Goal: Information Seeking & Learning: Learn about a topic

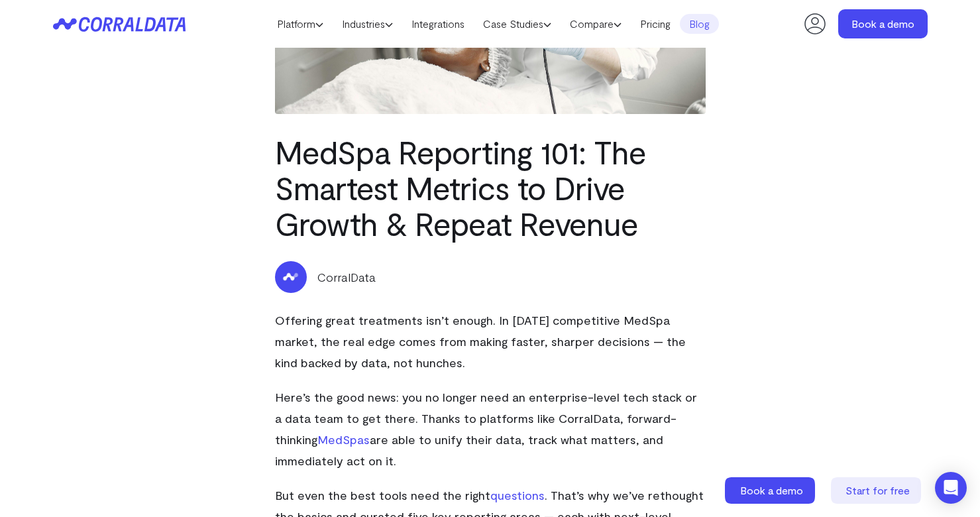
scroll to position [237, 0]
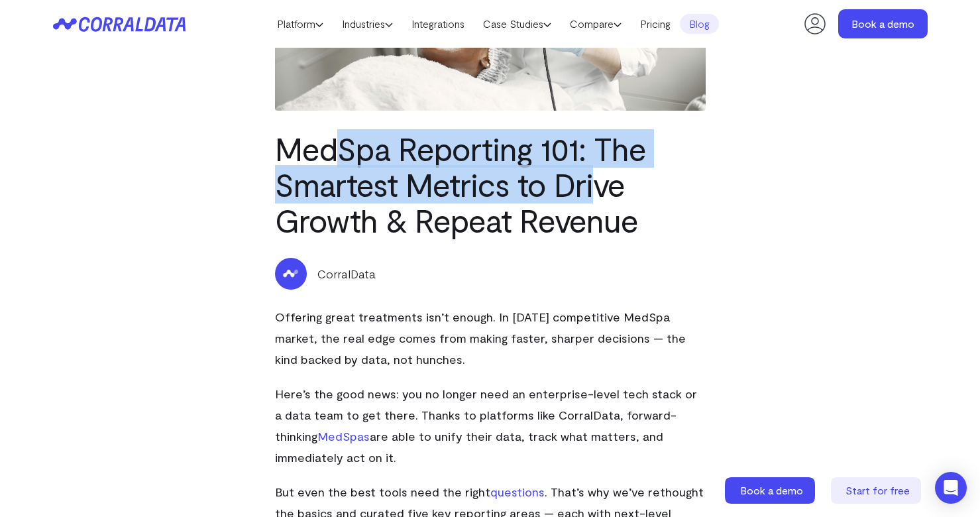
drag, startPoint x: 335, startPoint y: 149, endPoint x: 595, endPoint y: 193, distance: 264.7
click at [595, 193] on h1 "MedSpa Reporting 101: The Smartest Metrics to Drive Growth & Repeat Revenue" at bounding box center [490, 183] width 431 height 107
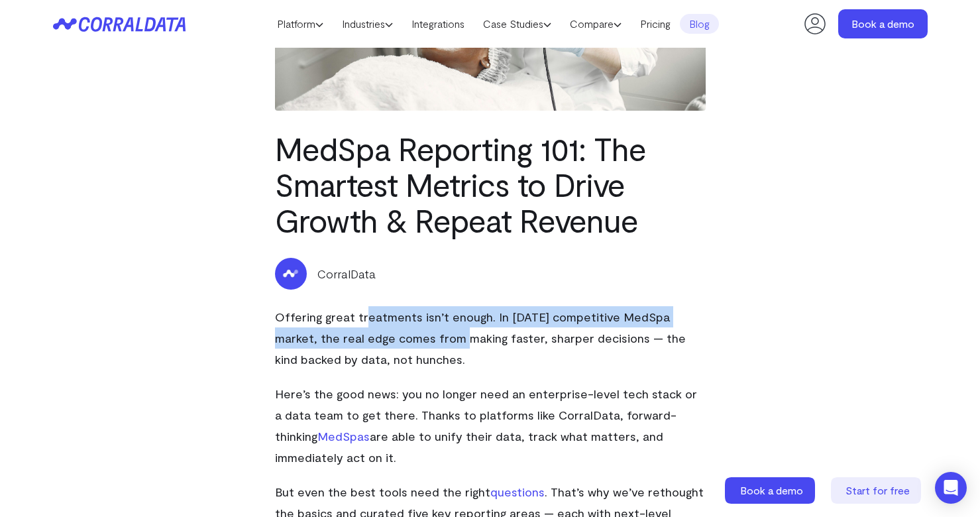
drag, startPoint x: 359, startPoint y: 320, endPoint x: 422, endPoint y: 330, distance: 63.7
click at [411, 329] on p "Offering great treatments isn’t enough. In [DATE] competitive MedSpa market, th…" at bounding box center [490, 338] width 431 height 64
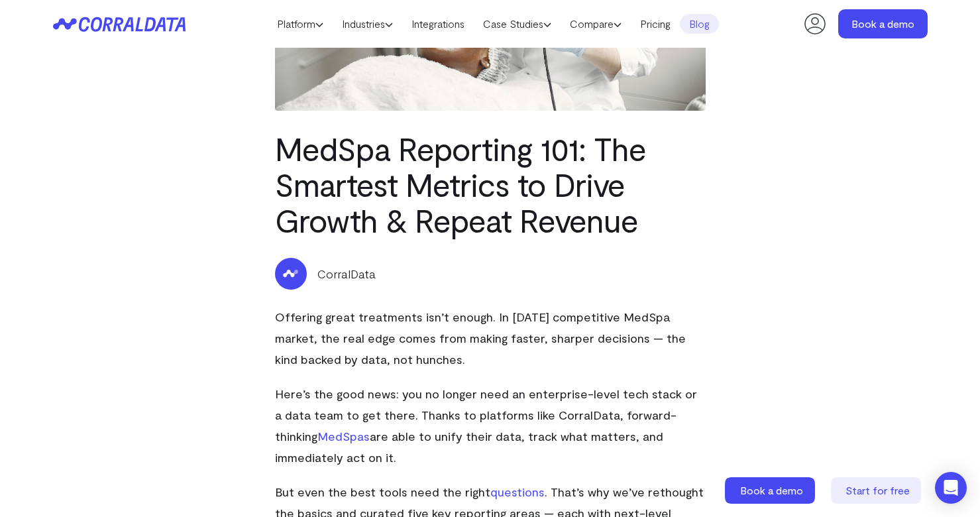
click at [423, 330] on p "Offering great treatments isn’t enough. In [DATE] competitive MedSpa market, th…" at bounding box center [490, 338] width 431 height 64
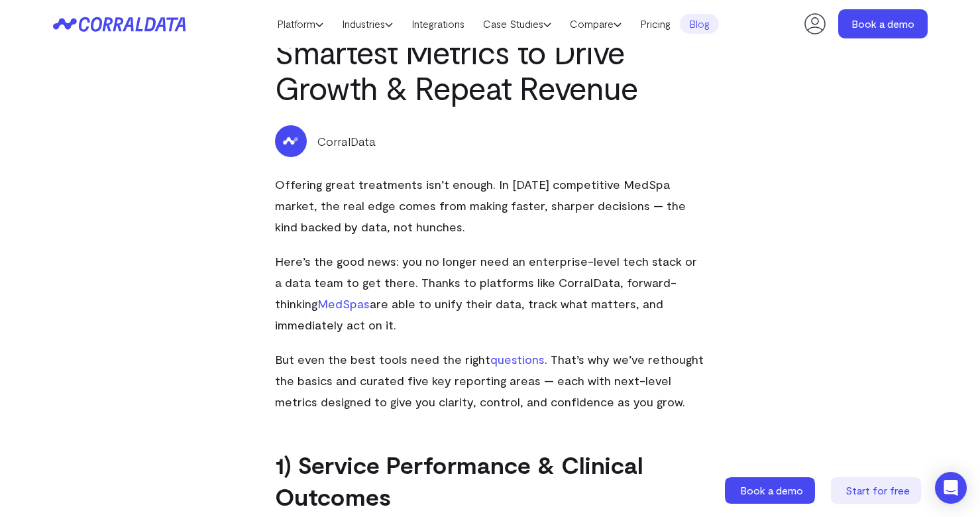
drag, startPoint x: 315, startPoint y: 204, endPoint x: 381, endPoint y: 204, distance: 65.6
click at [381, 204] on span "Offering great treatments isn’t enough. In [DATE] competitive MedSpa market, th…" at bounding box center [480, 205] width 411 height 57
click at [392, 207] on span "Offering great treatments isn’t enough. In [DATE] competitive MedSpa market, th…" at bounding box center [480, 205] width 411 height 57
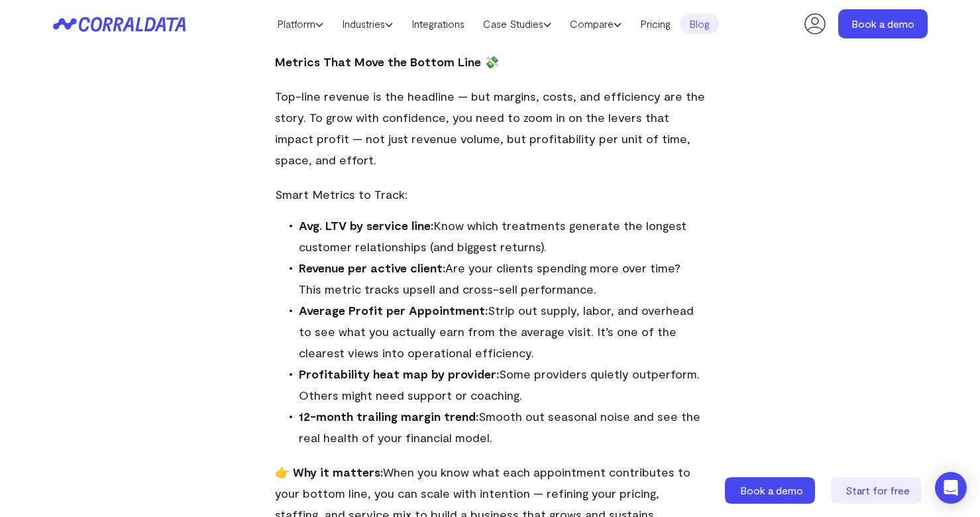
scroll to position [2887, 0]
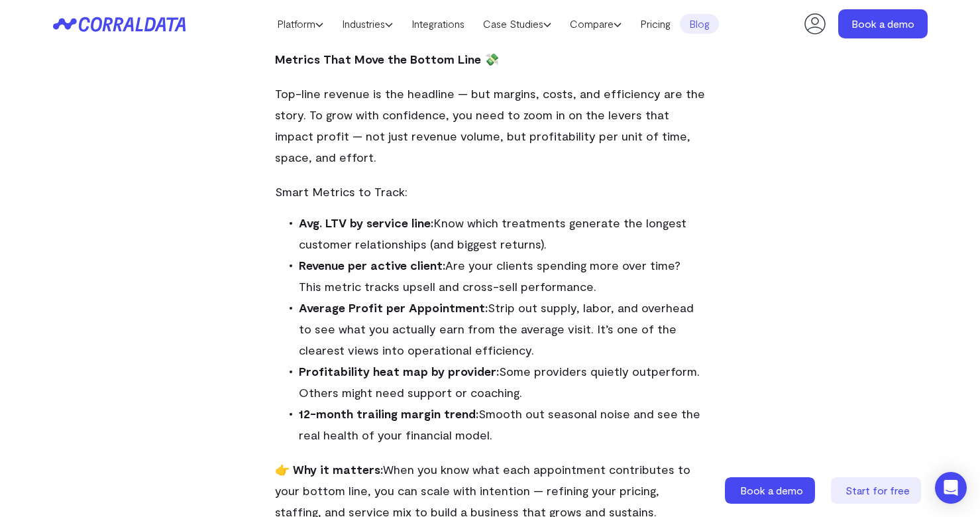
drag, startPoint x: 331, startPoint y: 200, endPoint x: 676, endPoint y: 216, distance: 345.5
click at [676, 254] on li "Revenue per active client: Are your clients spending more over time? This metri…" at bounding box center [496, 275] width 419 height 42
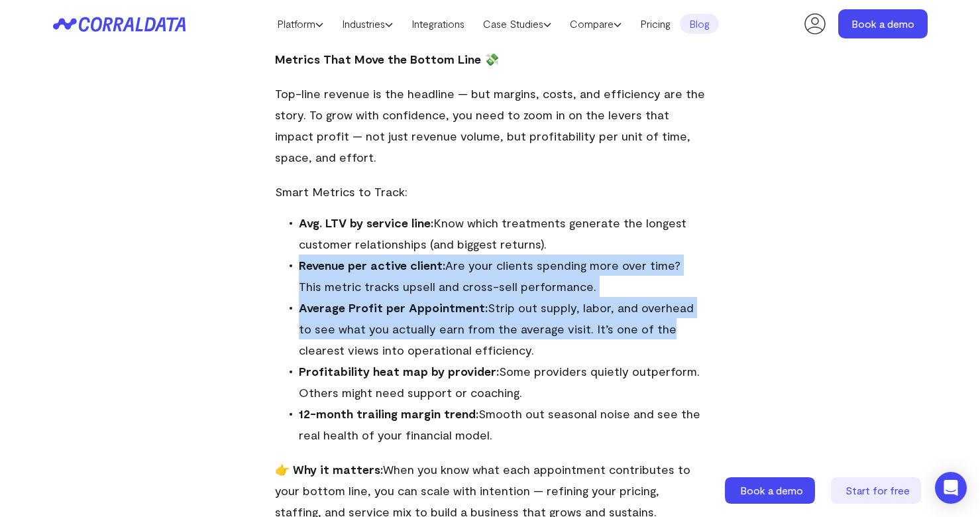
drag, startPoint x: 291, startPoint y: 209, endPoint x: 631, endPoint y: 268, distance: 345.0
click at [631, 268] on ul "Avg. LTV by service line: Know which treatments generate the longest customer r…" at bounding box center [496, 328] width 419 height 233
click at [631, 300] on span "Average Profit per Appointment: Strip out supply, labor, and overhead to see wh…" at bounding box center [496, 328] width 395 height 57
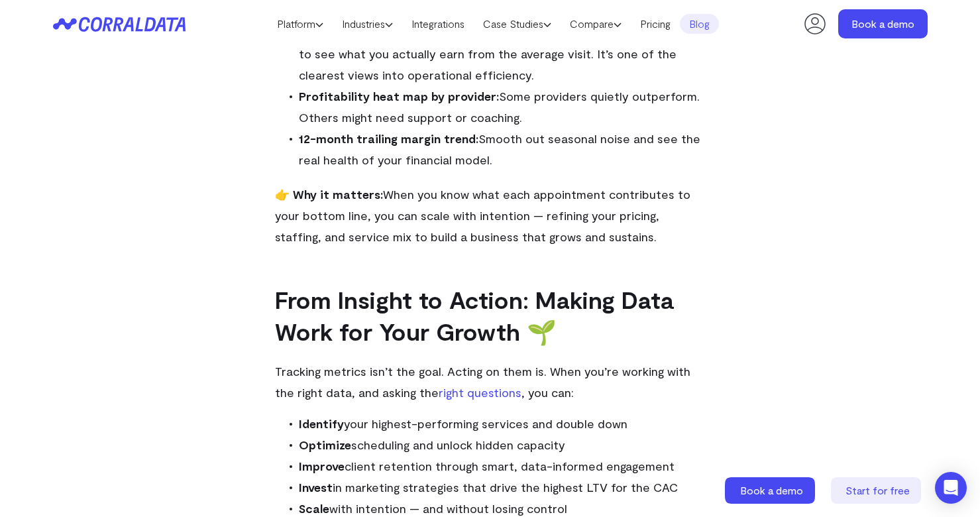
scroll to position [3284, 0]
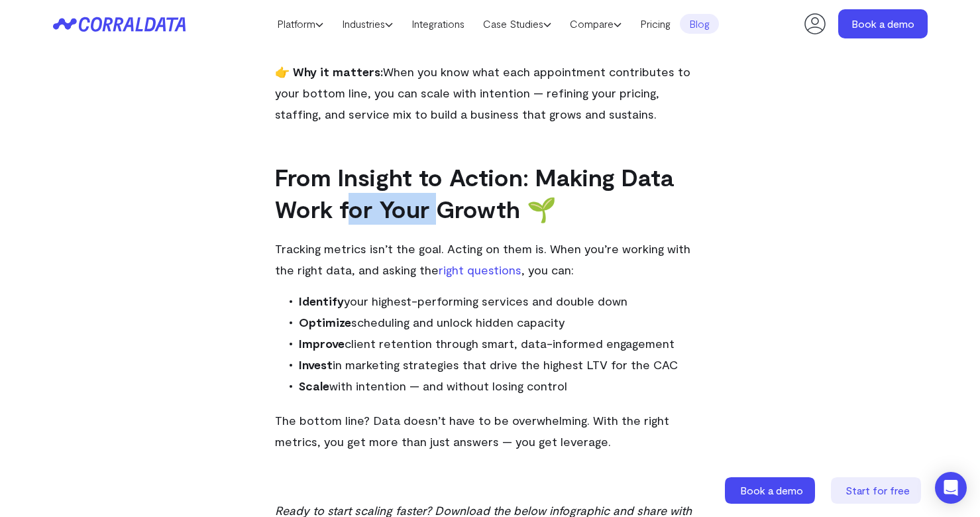
drag, startPoint x: 352, startPoint y: 144, endPoint x: 439, endPoint y: 144, distance: 87.4
click at [438, 162] on b "From Insight to Action: Making Data Work for Your Growth 🌱" at bounding box center [474, 192] width 398 height 60
click at [439, 162] on b "From Insight to Action: Making Data Work for Your Growth 🌱" at bounding box center [474, 192] width 398 height 60
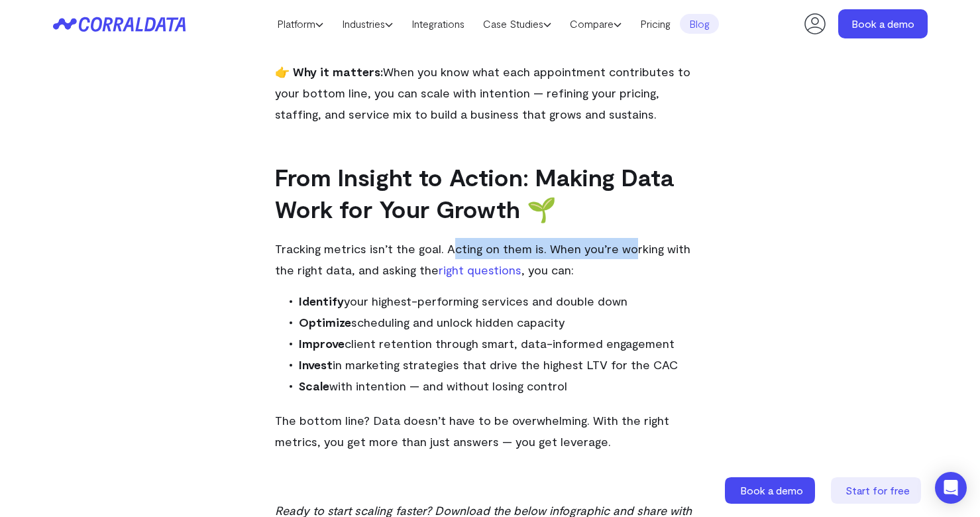
drag, startPoint x: 447, startPoint y: 186, endPoint x: 628, endPoint y: 192, distance: 180.9
click at [627, 238] on p "Tracking metrics isn’t the goal. Acting on them is. When you’re working with th…" at bounding box center [490, 259] width 431 height 42
click at [678, 238] on p "Tracking metrics isn’t the goal. Acting on them is. When you’re working with th…" at bounding box center [490, 259] width 431 height 42
drag, startPoint x: 521, startPoint y: 238, endPoint x: 628, endPoint y: 236, distance: 107.3
click at [628, 290] on li "Identify your highest-performing services and double down" at bounding box center [496, 300] width 419 height 21
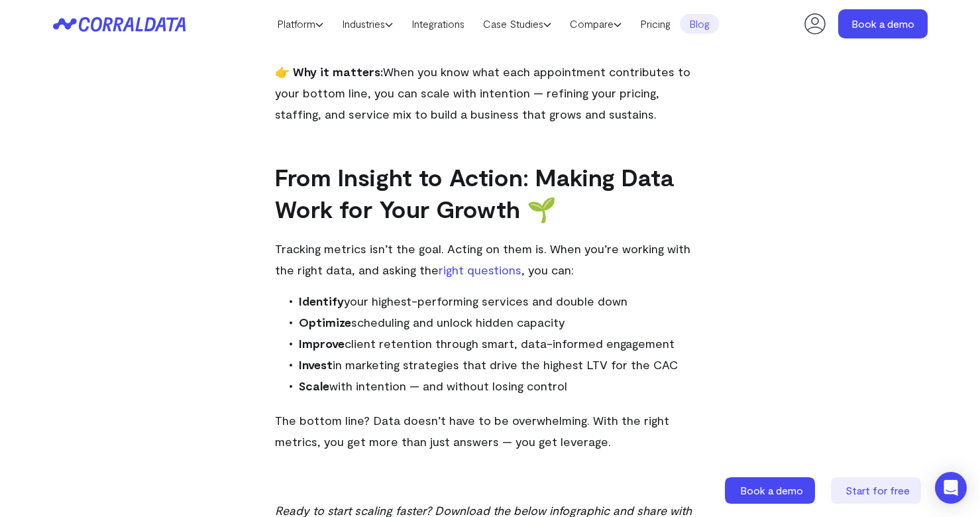
click at [628, 290] on li "Identify your highest-performing services and double down" at bounding box center [496, 300] width 419 height 21
drag, startPoint x: 293, startPoint y: 236, endPoint x: 661, endPoint y: 273, distance: 370.1
click at [661, 333] on li "Improve client retention through smart, data-informed engagement" at bounding box center [496, 343] width 419 height 21
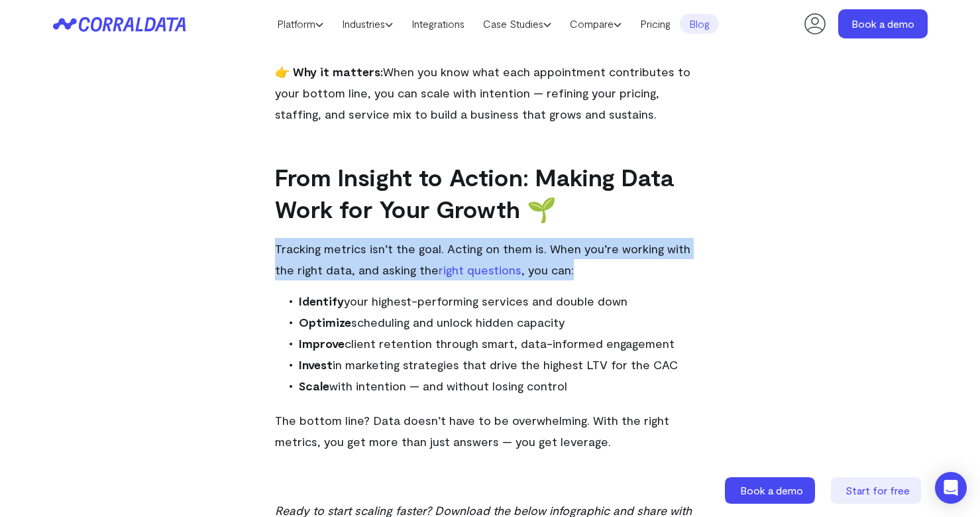
drag, startPoint x: 267, startPoint y: 185, endPoint x: 652, endPoint y: 210, distance: 385.7
drag, startPoint x: 480, startPoint y: 354, endPoint x: 629, endPoint y: 385, distance: 152.1
click at [629, 409] on p "The bottom line? Data doesn’t have to be overwhelming. With the right metrics, …" at bounding box center [490, 430] width 431 height 42
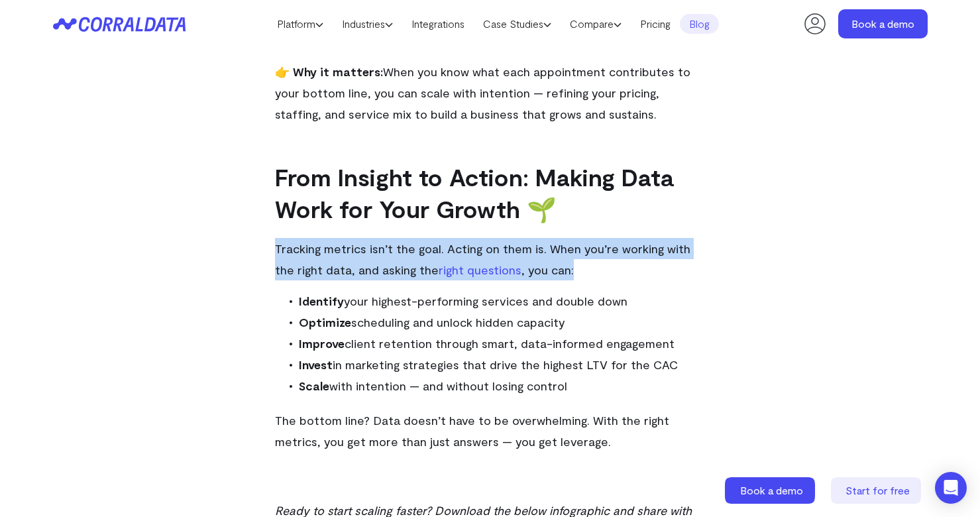
click at [321, 413] on span "The bottom line? Data doesn’t have to be overwhelming. With the right metrics, …" at bounding box center [472, 431] width 394 height 36
drag, startPoint x: 309, startPoint y: 376, endPoint x: 576, endPoint y: 388, distance: 266.5
click at [576, 409] on p "The bottom line? Data doesn’t have to be overwhelming. With the right metrics, …" at bounding box center [490, 430] width 431 height 42
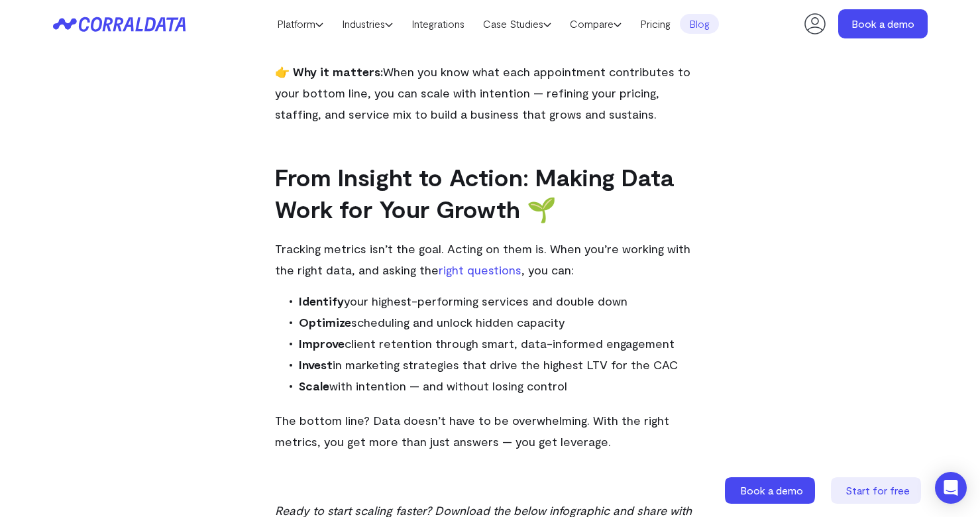
click at [346, 315] on strong "Optimize" at bounding box center [325, 322] width 52 height 15
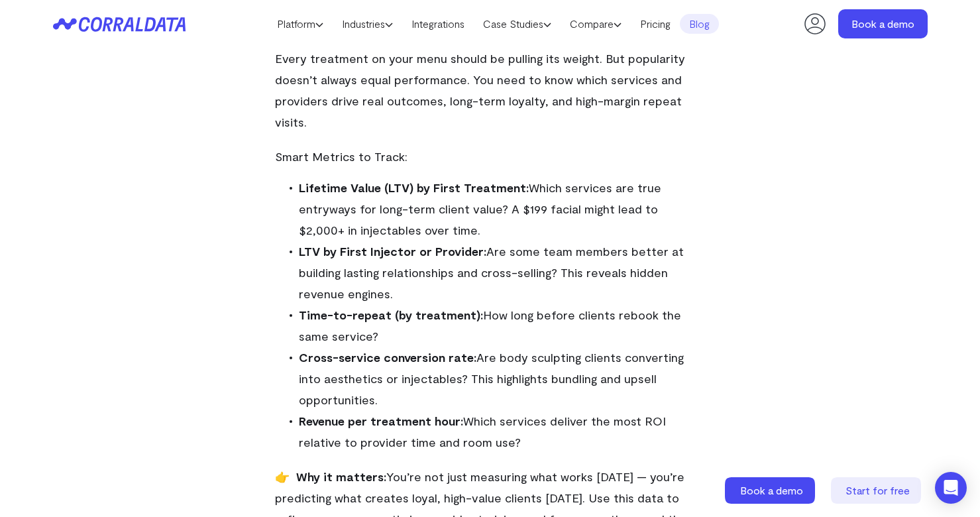
scroll to position [0, 0]
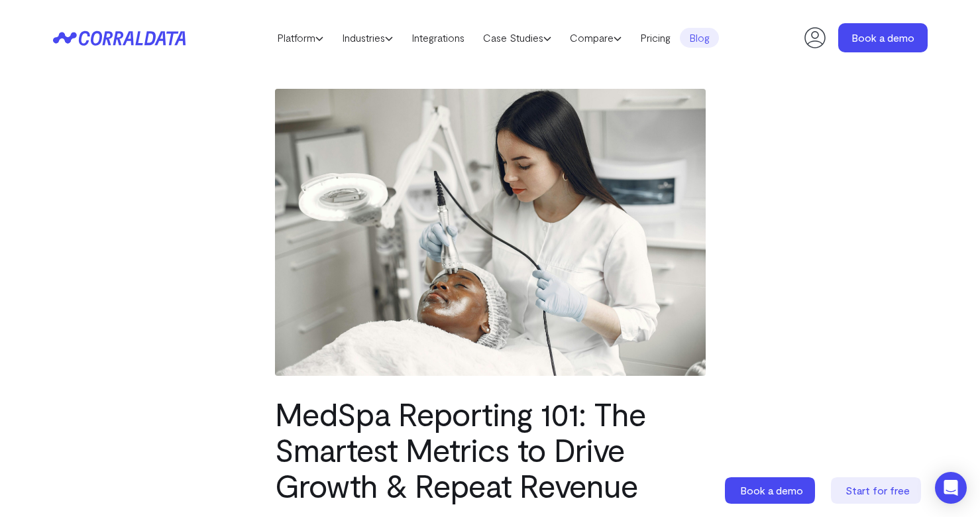
drag, startPoint x: 576, startPoint y: 375, endPoint x: 231, endPoint y: 405, distance: 346.4
copy div "LorEmi Dolorsita 224: Con Adipisci Elitsed do Eiusm Tempor & Incidi Utlabor Etd…"
